Goal: Communication & Community: Ask a question

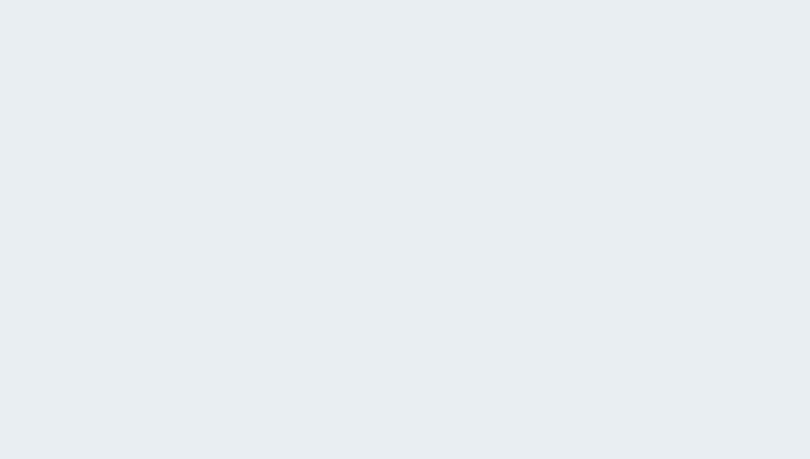
type input "[PERSON_NAME]"
type input "[PERSON_NAME][EMAIL_ADDRESS][DOMAIN_NAME]"
type textarea "Hello, We are currently exploring potential suppliers and would appreciate more…"
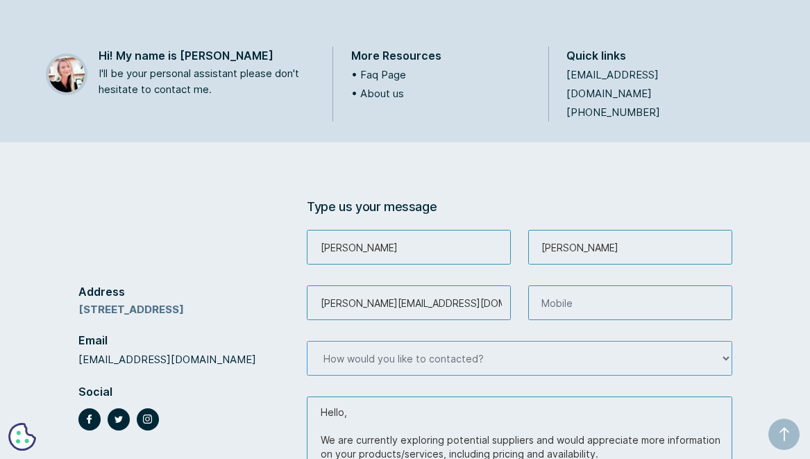
click at [722, 341] on select "How would you like to contacted? Mobile Email Zoom" at bounding box center [519, 358] width 425 height 35
select select "Email"
click at [307, 341] on select "How would you like to contacted? Mobile Email Zoom" at bounding box center [519, 358] width 425 height 35
click at [581, 285] on input "Contact Form" at bounding box center [630, 302] width 204 height 35
paste input "+1(818)-804-3122"
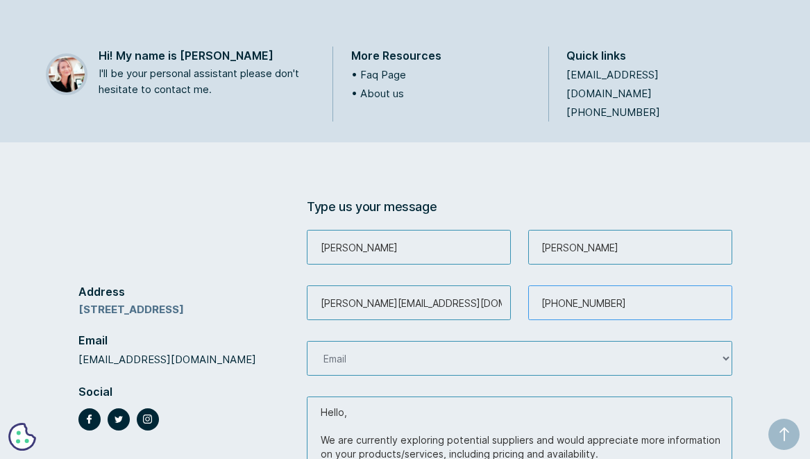
scroll to position [483, 0]
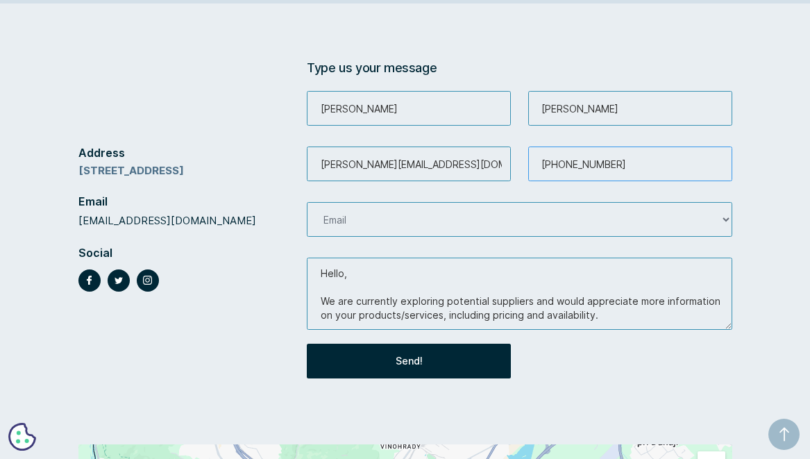
type input "+1(818)-804-3122"
drag, startPoint x: 475, startPoint y: 150, endPoint x: 278, endPoint y: 158, distance: 196.6
click at [278, 158] on div "Address Mlynské nivy 5, 821 09 Bratislava, Slovakia Email sk@hypomo.com Social …" at bounding box center [405, 220] width 654 height 337
drag, startPoint x: 276, startPoint y: 169, endPoint x: 294, endPoint y: 179, distance: 19.9
click at [287, 176] on div "Address Mlynské nivy 5, 821 09 Bratislava, Slovakia Email sk@hypomo.com Social" at bounding box center [192, 220] width 229 height 337
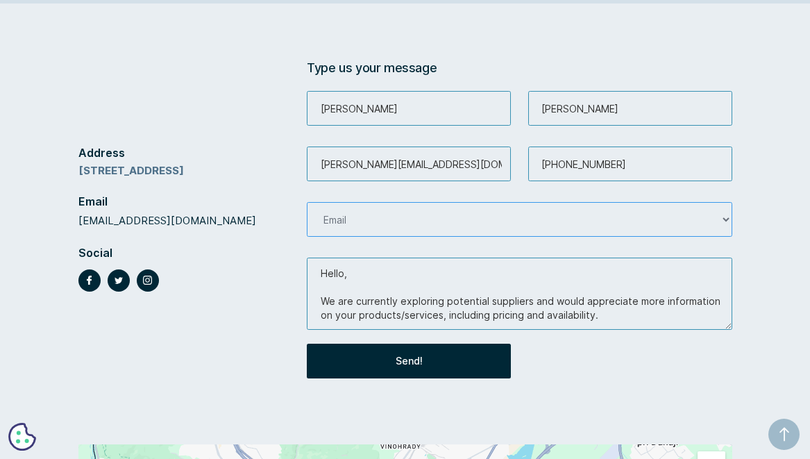
click at [723, 203] on select "How would you like to contacted? Mobile Email Zoom" at bounding box center [519, 219] width 425 height 35
click at [307, 202] on select "How would you like to contacted? Mobile Email Zoom" at bounding box center [519, 219] width 425 height 35
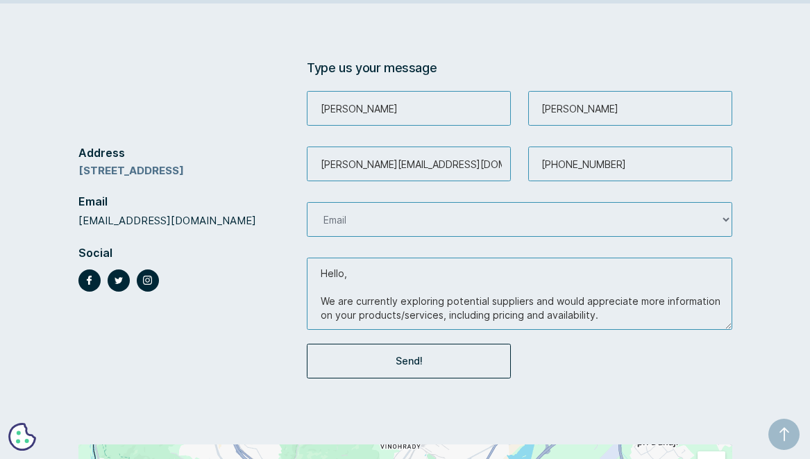
click at [434, 344] on input "Send!" at bounding box center [409, 361] width 204 height 35
type input "Please wait..."
